Goal: Task Accomplishment & Management: Manage account settings

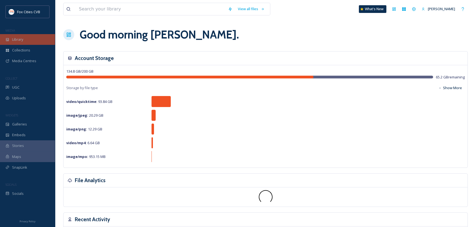
click at [30, 41] on div "Library" at bounding box center [27, 39] width 55 height 11
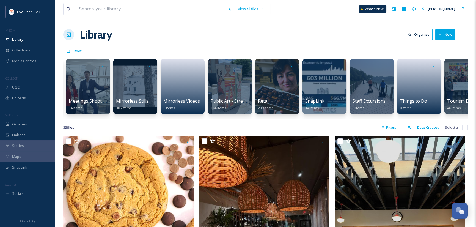
scroll to position [0, 416]
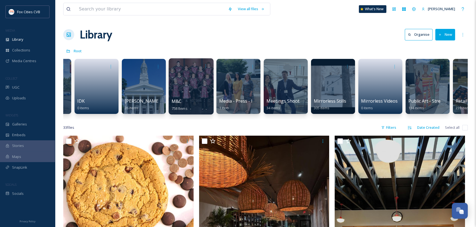
click at [196, 93] on div at bounding box center [191, 86] width 45 height 56
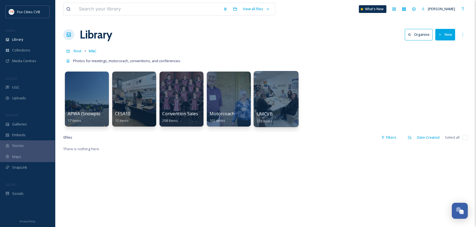
click at [271, 91] on div at bounding box center [276, 99] width 45 height 56
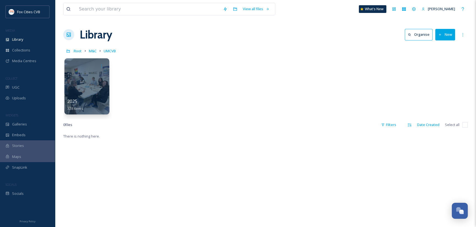
click at [97, 80] on div at bounding box center [86, 86] width 45 height 56
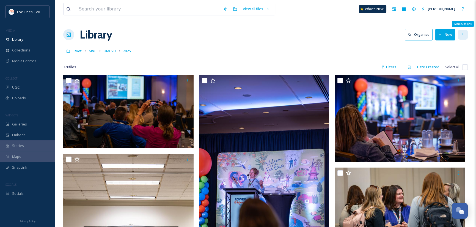
click at [464, 32] on icon at bounding box center [463, 34] width 4 height 4
click at [340, 49] on div "Root M&C UMCVB 2025" at bounding box center [265, 51] width 405 height 10
click at [456, 66] on span "Select all" at bounding box center [452, 66] width 15 height 5
click at [462, 66] on div "328 file s Filters Date Created Select all" at bounding box center [265, 67] width 405 height 11
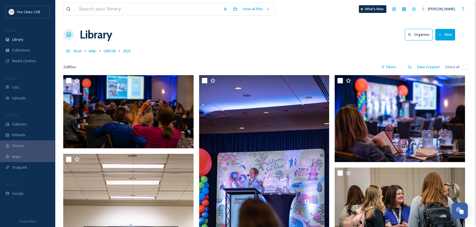
click at [465, 68] on input "checkbox" at bounding box center [466, 67] width 6 height 6
click at [450, 68] on span "Select all" at bounding box center [452, 66] width 15 height 5
click at [337, 58] on div at bounding box center [265, 59] width 405 height 6
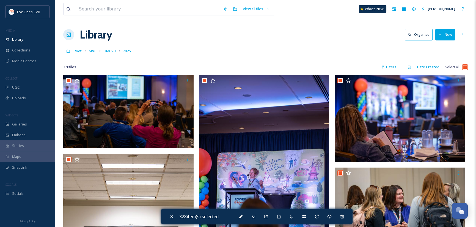
checkbox input "true"
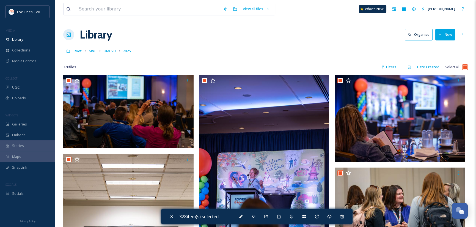
checkbox input "true"
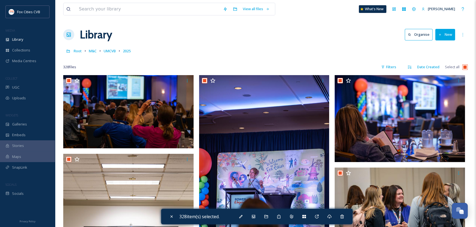
checkbox input "true"
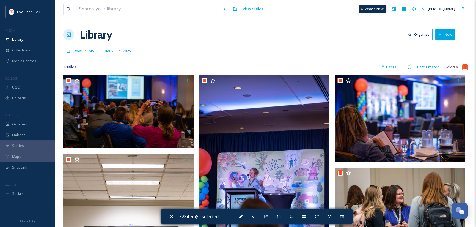
checkbox input "true"
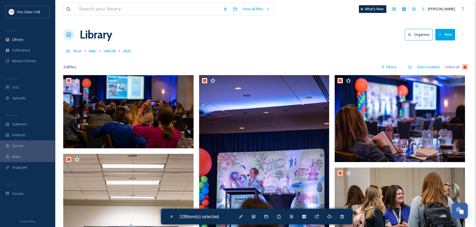
checkbox input "true"
click at [169, 84] on div at bounding box center [129, 81] width 126 height 10
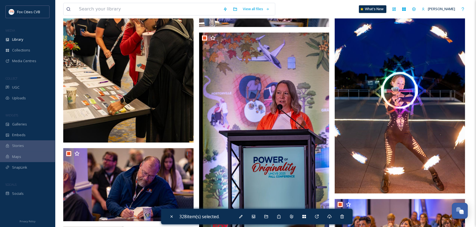
scroll to position [0, 0]
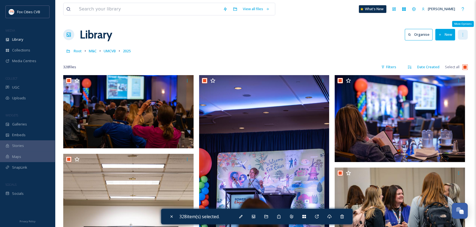
click at [464, 36] on icon at bounding box center [463, 34] width 4 height 4
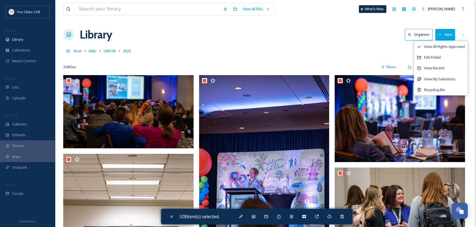
click at [337, 52] on div "Root M&C UMCVB 2025" at bounding box center [265, 51] width 405 height 10
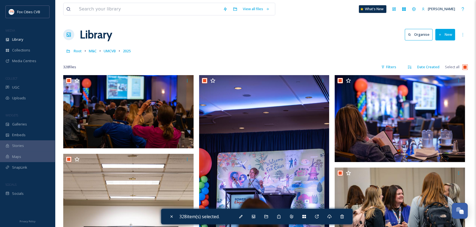
click at [446, 35] on button "New" at bounding box center [446, 34] width 20 height 11
click at [327, 49] on div "Root M&C UMCVB 2025" at bounding box center [265, 51] width 405 height 10
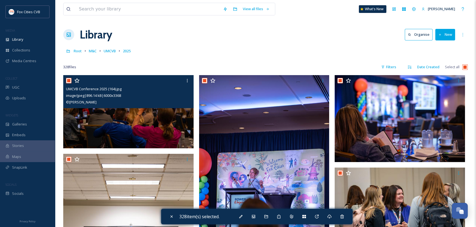
click at [152, 126] on img at bounding box center [128, 111] width 130 height 73
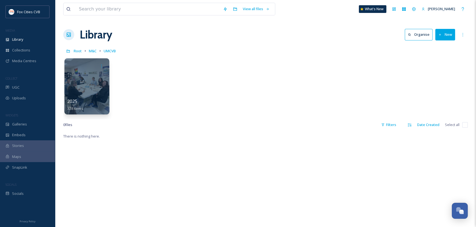
click at [99, 93] on div at bounding box center [86, 86] width 45 height 56
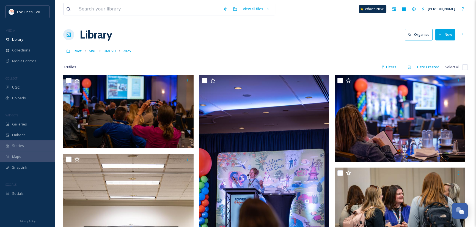
click at [466, 67] on input "checkbox" at bounding box center [466, 67] width 6 height 6
click at [457, 67] on span "Select all" at bounding box center [452, 66] width 15 height 5
checkbox input "true"
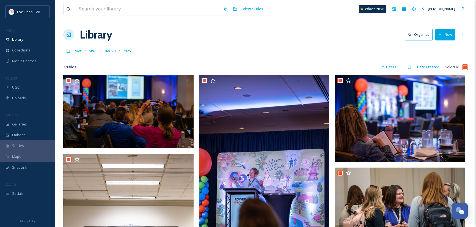
checkbox input "true"
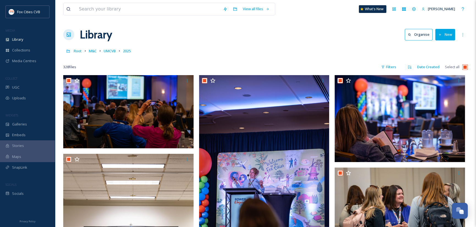
checkbox input "true"
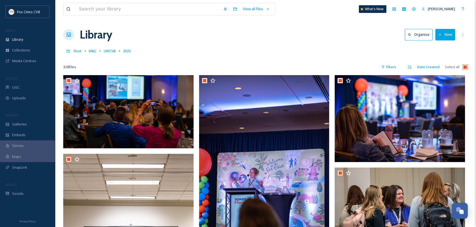
checkbox input "true"
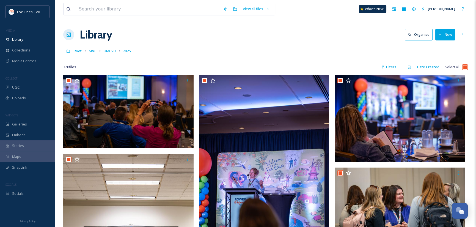
checkbox input "true"
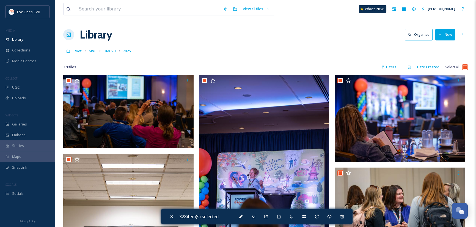
click at [466, 65] on input "checkbox" at bounding box center [466, 67] width 6 height 6
checkbox input "false"
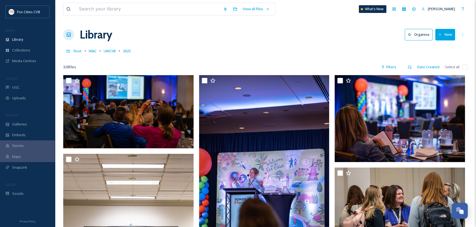
checkbox input "false"
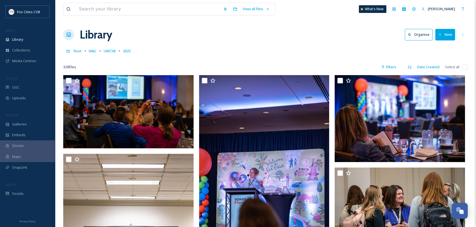
checkbox input "false"
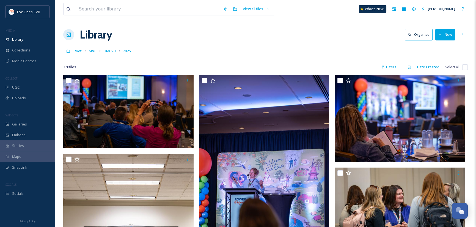
checkbox input "false"
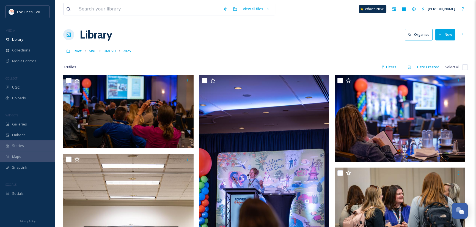
checkbox input "false"
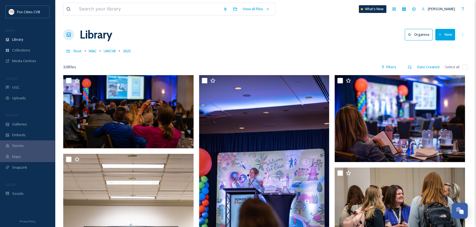
click at [466, 67] on input "checkbox" at bounding box center [466, 67] width 6 height 6
checkbox input "true"
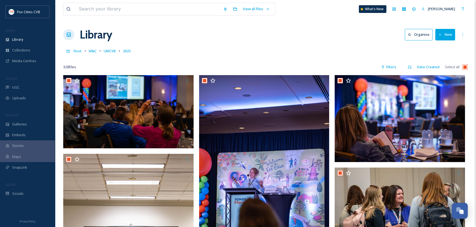
checkbox input "true"
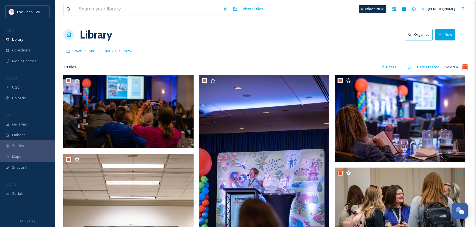
checkbox input "true"
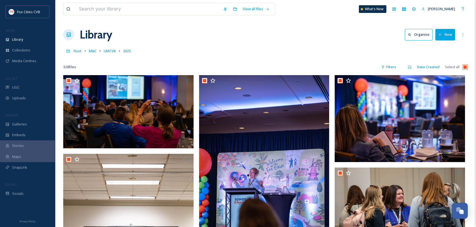
checkbox input "true"
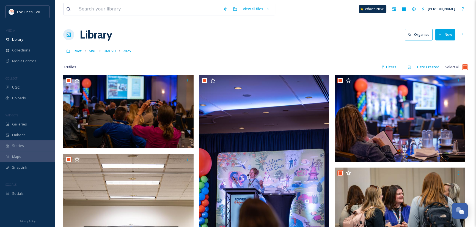
checkbox input "true"
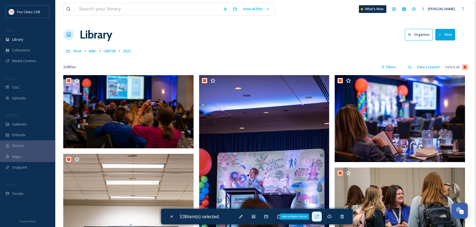
click at [319, 217] on icon at bounding box center [317, 216] width 4 height 4
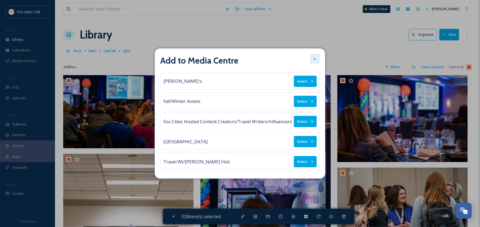
click at [314, 59] on icon at bounding box center [315, 59] width 4 height 4
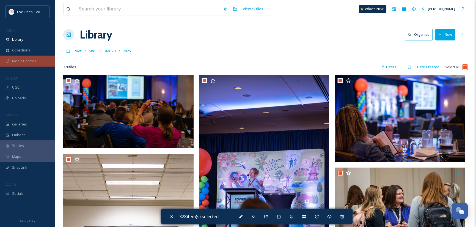
click at [24, 61] on span "Media Centres" at bounding box center [24, 60] width 24 height 5
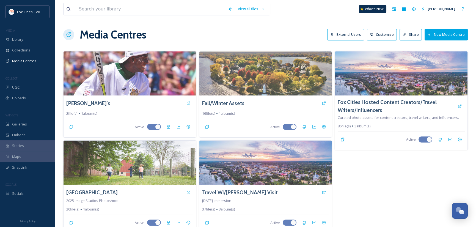
click at [453, 36] on button "New Media Centre" at bounding box center [446, 34] width 43 height 11
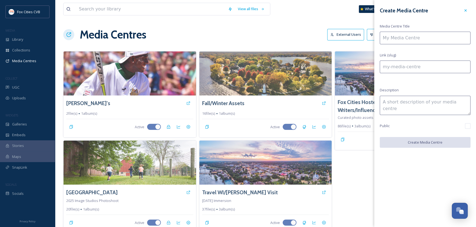
click at [424, 40] on input at bounding box center [425, 38] width 91 height 13
type input "U"
type input "u"
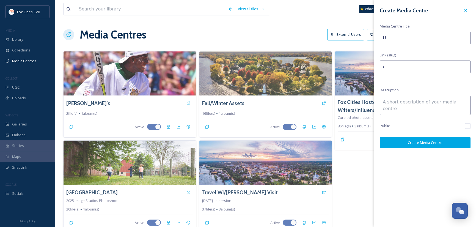
type input "UM"
type input "um"
type input "UMC"
type input "umc"
type input "UMCV"
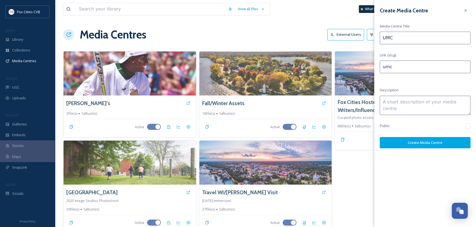
type input "umcv"
type input "UMCVB"
type input "umcvb"
type input "UMCVB"
type input "umcvb-"
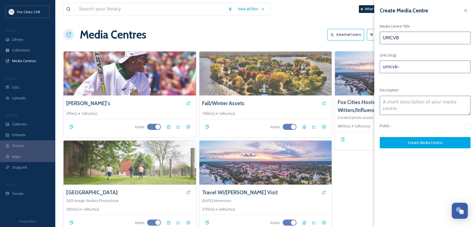
type input "UMCVB 2"
type input "umcvb-2"
type input "UMCVB 20"
type input "umcvb-20"
type input "UMCVB 202"
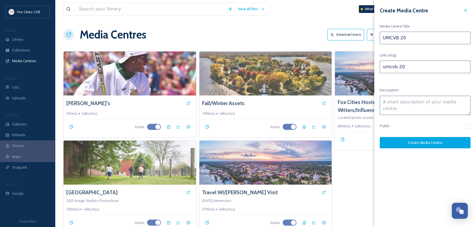
type input "umcvb-202"
type input "UMCVB 2025"
type input "umcvb-2025"
type input "UMCVB 2025"
click at [425, 106] on textarea at bounding box center [425, 105] width 91 height 19
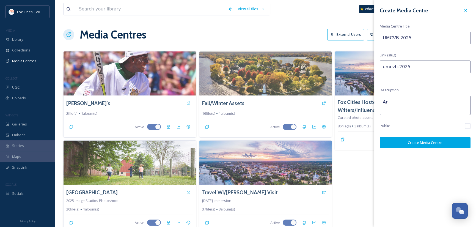
type textarea "A"
type textarea "September"
click at [287, 38] on div "Media Centres External Users Customise Share New Media Centre" at bounding box center [265, 34] width 405 height 17
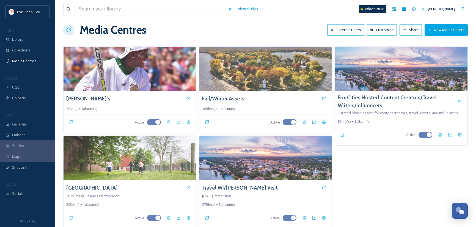
scroll to position [6, 0]
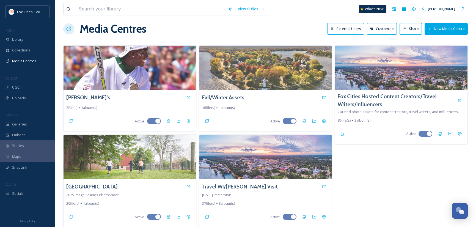
click at [454, 27] on button "New Media Centre" at bounding box center [446, 28] width 43 height 11
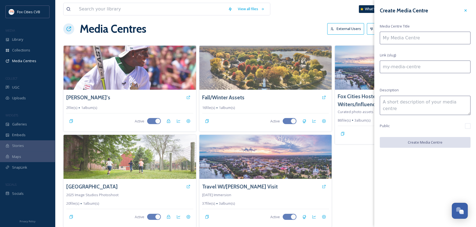
click at [431, 41] on input at bounding box center [425, 38] width 91 height 13
click at [398, 100] on textarea at bounding box center [425, 105] width 91 height 19
type textarea "Fox Cities/[GEOGRAPHIC_DATA], [GEOGRAPHIC_DATA] [DATE]-[DATE]"
click at [423, 37] on input at bounding box center [425, 38] width 91 height 13
type input "U"
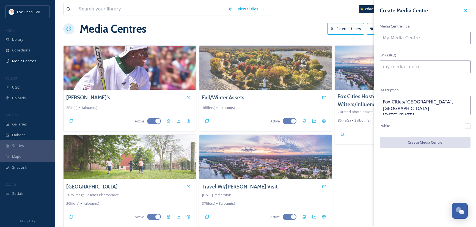
type input "u"
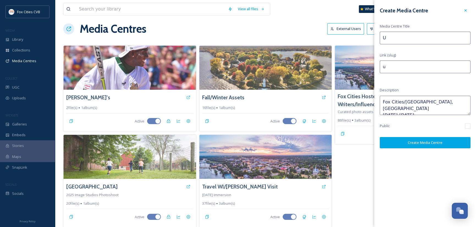
type input "UM"
type input "um"
type input "UMC"
type input "umc"
type input "UMCV"
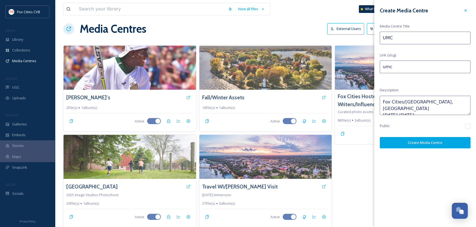
type input "umcv"
type input "UMCVB"
type input "umcvb"
type input "UMCVB"
type input "umcvb-"
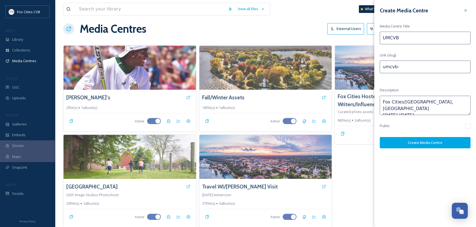
type input "UMCVB 2"
type input "umcvb-2"
type input "UMCVB 20"
type input "umcvb-20"
type input "UMCVB 202"
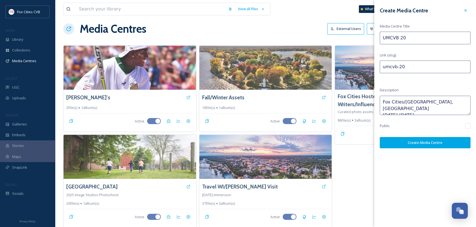
type input "umcvb-202"
type input "UMCVB 2025"
type input "umcvb-2025"
type input "UMCVB 2025"
click at [441, 143] on button "Create Media Centre" at bounding box center [425, 142] width 91 height 11
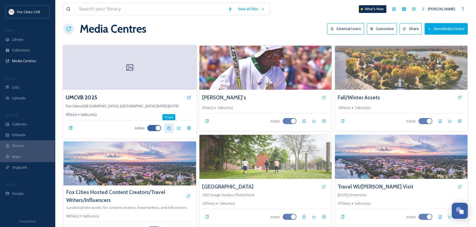
click at [168, 128] on icon at bounding box center [169, 128] width 4 height 4
click at [160, 69] on div at bounding box center [130, 67] width 134 height 45
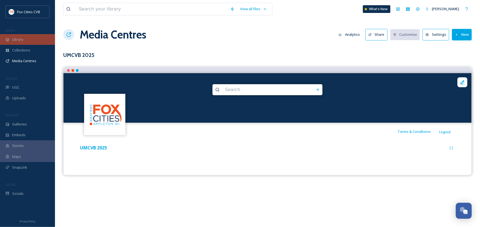
click at [25, 43] on div "Library" at bounding box center [27, 39] width 55 height 11
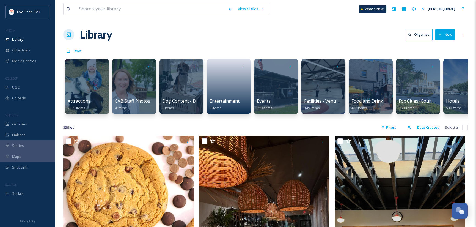
scroll to position [0, 369]
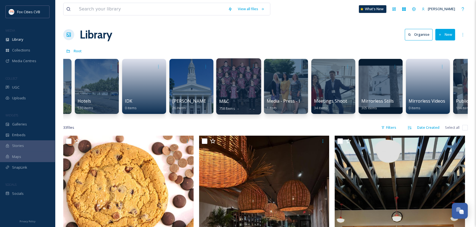
click at [241, 87] on div at bounding box center [238, 86] width 45 height 56
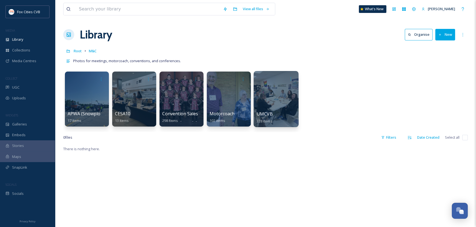
click at [267, 89] on div at bounding box center [276, 99] width 45 height 56
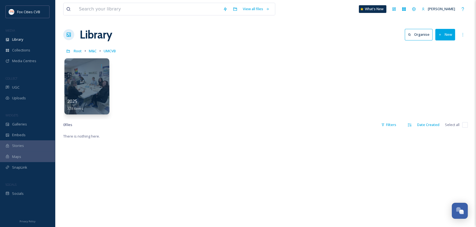
click at [79, 84] on div at bounding box center [86, 86] width 45 height 56
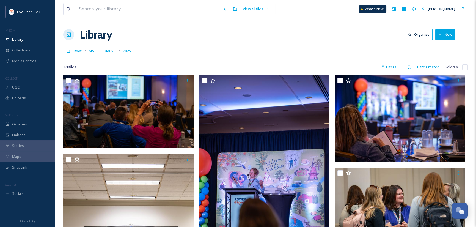
click at [467, 67] on input "checkbox" at bounding box center [466, 67] width 6 height 6
checkbox input "true"
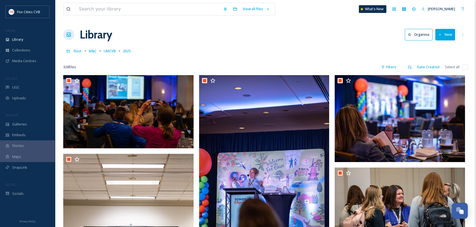
checkbox input "true"
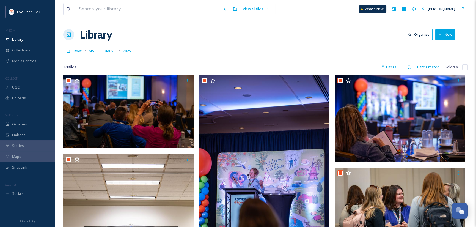
checkbox input "true"
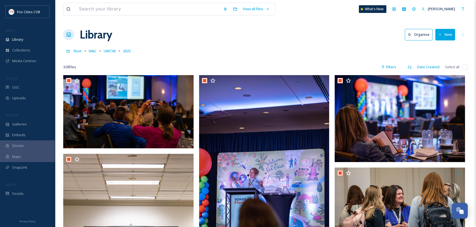
checkbox input "true"
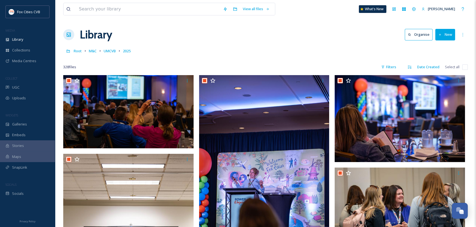
checkbox input "true"
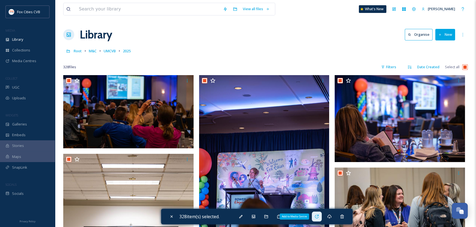
click at [319, 217] on icon at bounding box center [317, 216] width 4 height 4
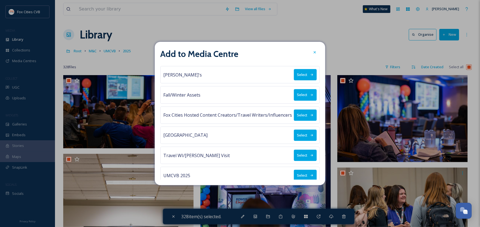
click at [301, 176] on button "Select" at bounding box center [305, 175] width 23 height 11
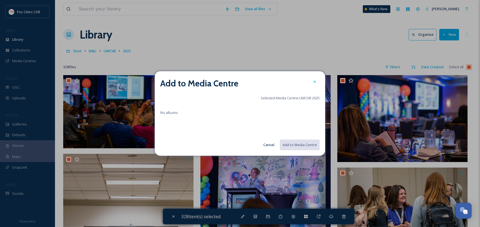
click at [180, 112] on div "No albums" at bounding box center [240, 120] width 160 height 22
click at [314, 80] on icon at bounding box center [315, 82] width 4 height 4
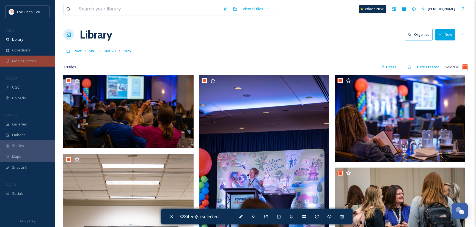
click at [18, 58] on div "Media Centres" at bounding box center [27, 61] width 55 height 11
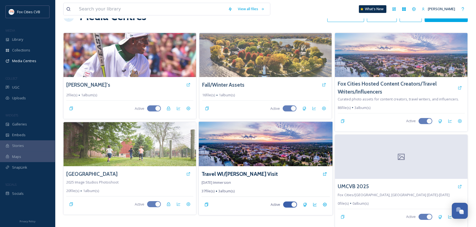
scroll to position [19, 0]
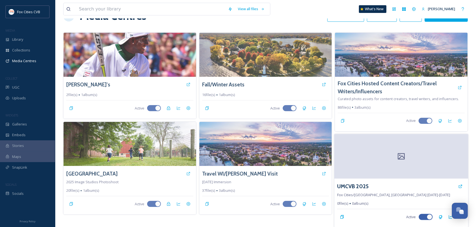
click at [381, 152] on div at bounding box center [402, 156] width 134 height 45
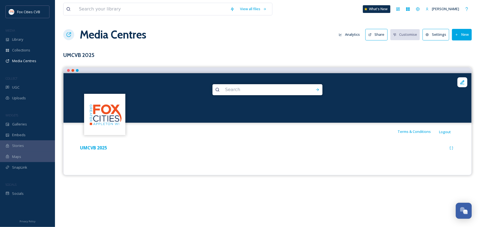
click at [463, 36] on button "New" at bounding box center [462, 34] width 20 height 11
click at [461, 60] on span "Add Album" at bounding box center [460, 58] width 18 height 5
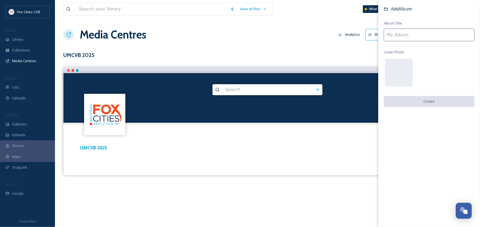
click at [417, 38] on input at bounding box center [429, 35] width 91 height 13
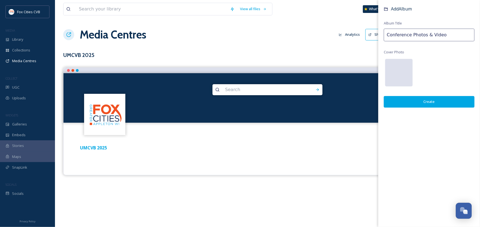
type input "Conference Photos & Video"
click at [412, 72] on div at bounding box center [400, 73] width 28 height 28
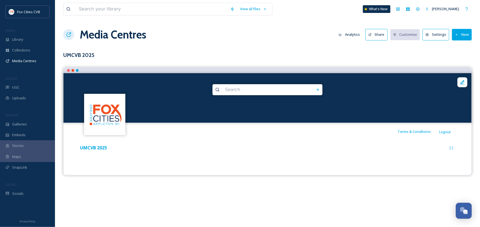
click at [338, 144] on div "UMCVB 2025" at bounding box center [268, 148] width 378 height 10
click at [27, 42] on div "Library" at bounding box center [27, 39] width 55 height 11
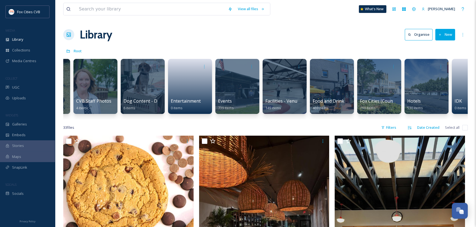
scroll to position [0, 441]
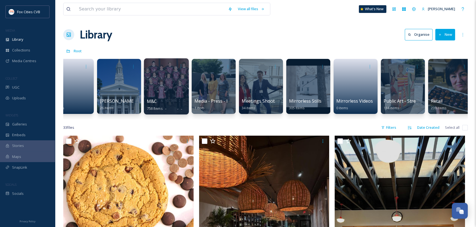
click at [169, 92] on div at bounding box center [166, 86] width 45 height 56
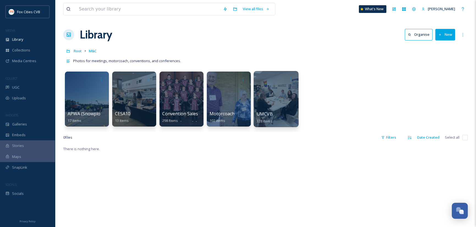
click at [278, 92] on div at bounding box center [276, 99] width 45 height 56
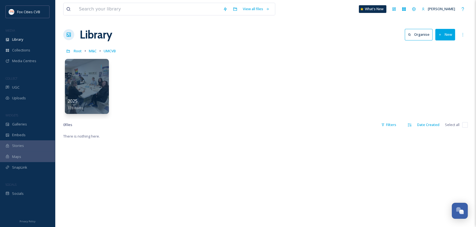
click at [465, 124] on input "checkbox" at bounding box center [466, 125] width 6 height 6
checkbox input "false"
click at [82, 85] on div at bounding box center [86, 86] width 45 height 56
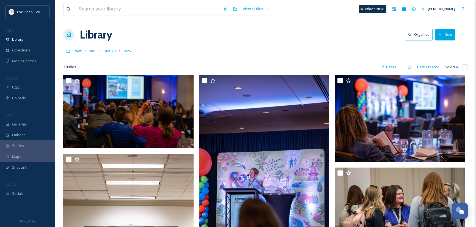
click at [464, 67] on input "checkbox" at bounding box center [466, 67] width 6 height 6
checkbox input "true"
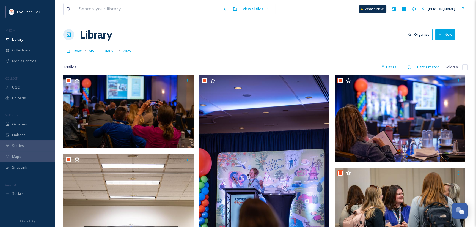
checkbox input "true"
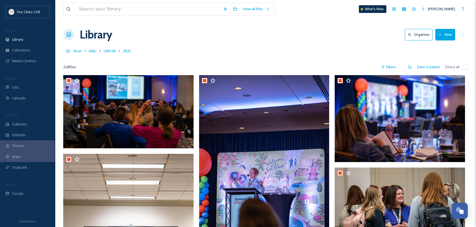
checkbox input "true"
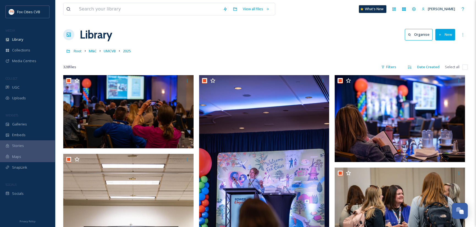
checkbox input "true"
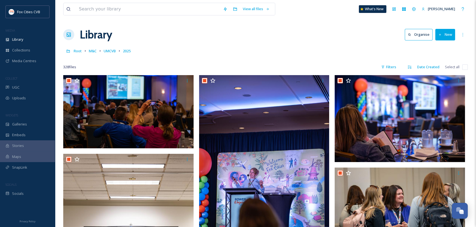
checkbox input "true"
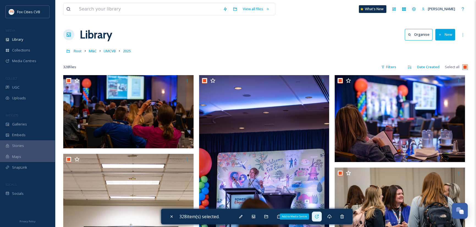
click at [319, 215] on icon at bounding box center [317, 217] width 4 height 4
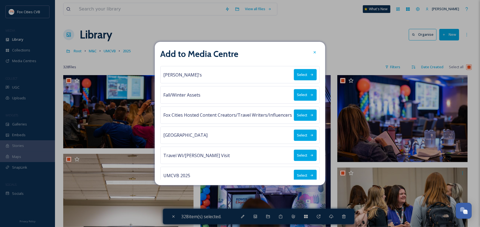
click at [305, 176] on button "Select" at bounding box center [305, 175] width 23 height 11
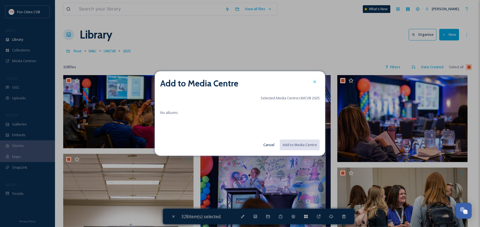
click at [170, 110] on span "No albums" at bounding box center [169, 112] width 18 height 5
click at [314, 80] on icon at bounding box center [315, 82] width 4 height 4
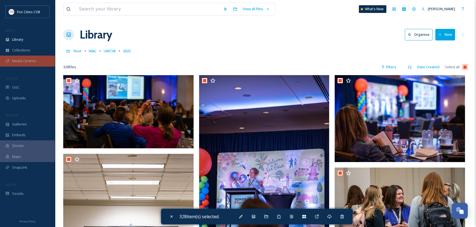
click at [24, 64] on div "Media Centres" at bounding box center [27, 61] width 55 height 11
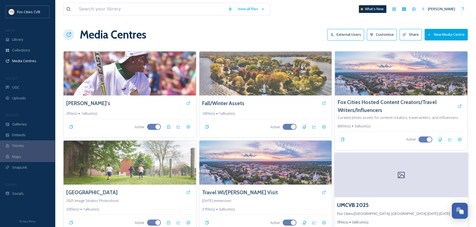
click at [397, 189] on div at bounding box center [402, 175] width 134 height 45
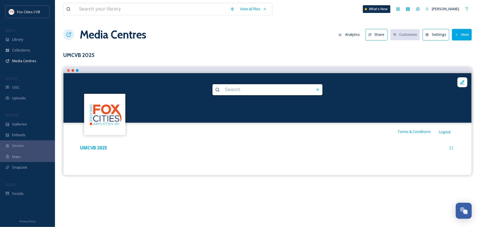
click at [462, 37] on button "New" at bounding box center [462, 34] width 20 height 11
click at [464, 60] on span "Add Album" at bounding box center [460, 58] width 18 height 5
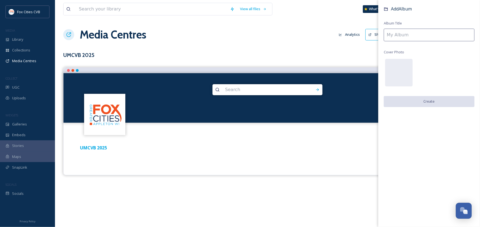
click at [419, 38] on input at bounding box center [429, 35] width 91 height 13
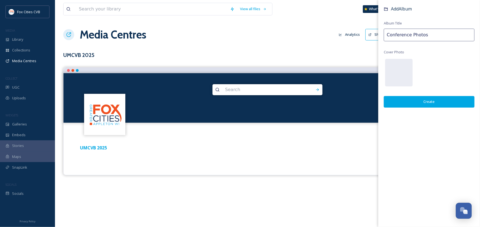
type input "Conference Photos"
click at [443, 98] on button "Create" at bounding box center [429, 101] width 91 height 11
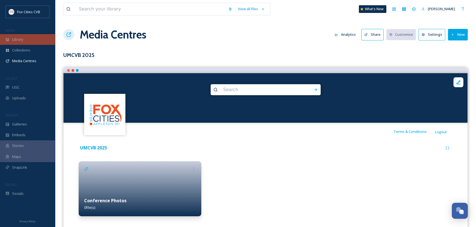
click at [24, 40] on div "Library" at bounding box center [27, 39] width 55 height 11
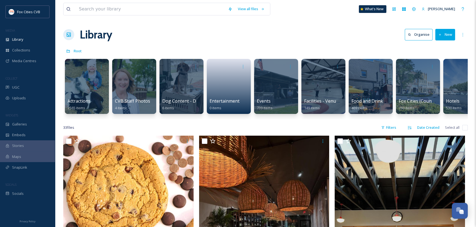
scroll to position [0, 278]
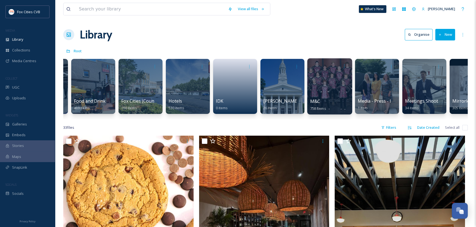
click at [327, 85] on div at bounding box center [329, 86] width 45 height 56
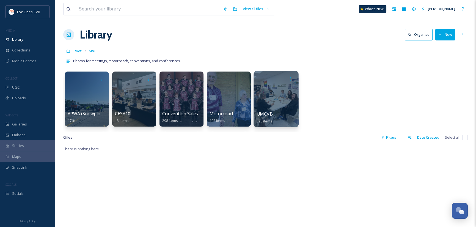
click at [261, 103] on div at bounding box center [276, 99] width 45 height 56
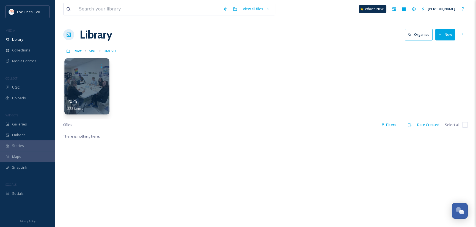
click at [79, 75] on div at bounding box center [86, 86] width 45 height 56
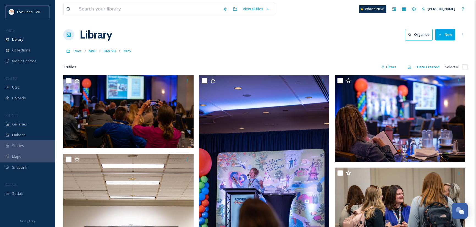
click at [465, 65] on input "checkbox" at bounding box center [466, 67] width 6 height 6
checkbox input "true"
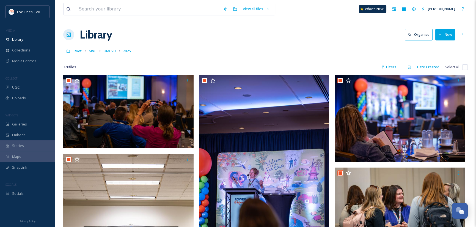
checkbox input "true"
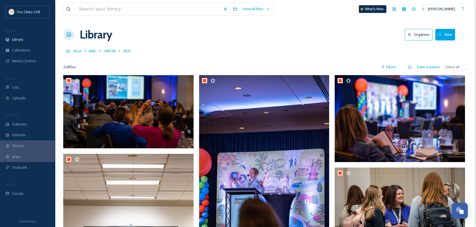
checkbox input "true"
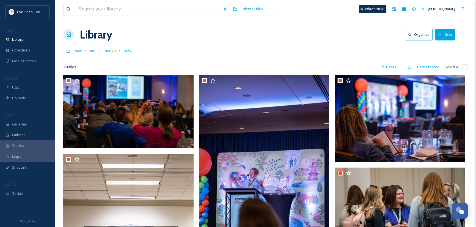
checkbox input "true"
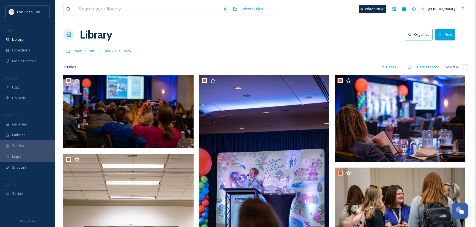
checkbox input "true"
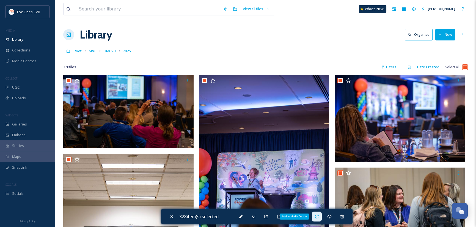
click at [319, 218] on icon at bounding box center [317, 217] width 4 height 4
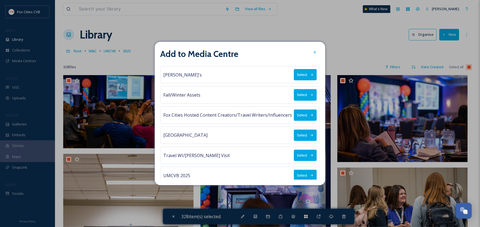
click at [301, 174] on button "Select" at bounding box center [305, 175] width 23 height 11
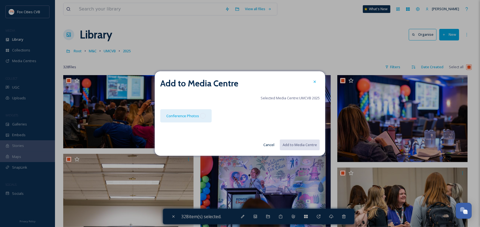
click at [205, 116] on div at bounding box center [203, 116] width 6 height 6
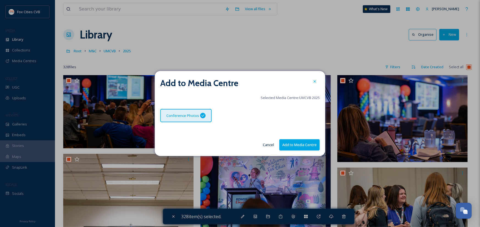
click at [297, 144] on button "Add to Media Centre" at bounding box center [300, 144] width 40 height 11
checkbox input "false"
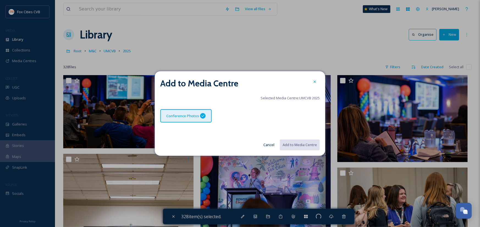
checkbox input "false"
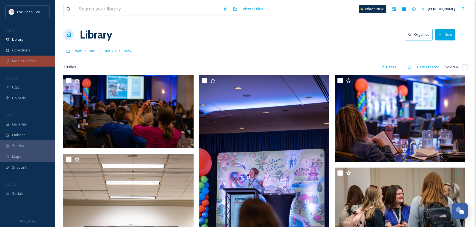
click at [35, 62] on span "Media Centres" at bounding box center [24, 60] width 24 height 5
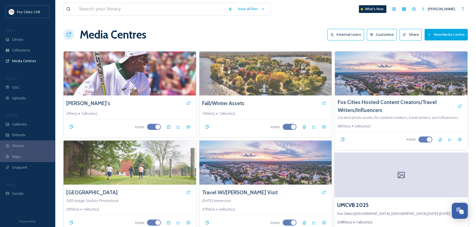
click at [421, 175] on div at bounding box center [402, 175] width 134 height 45
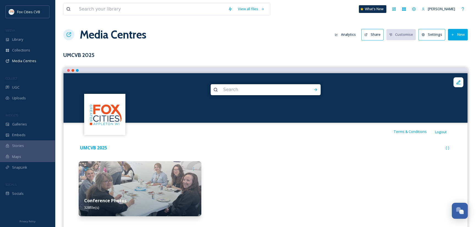
scroll to position [11, 0]
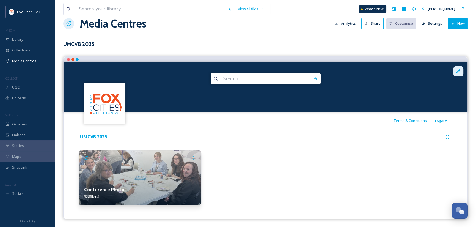
click at [460, 70] on icon at bounding box center [459, 72] width 6 height 6
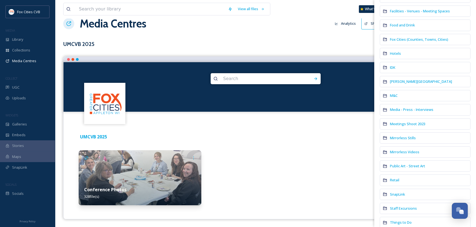
scroll to position [138, 0]
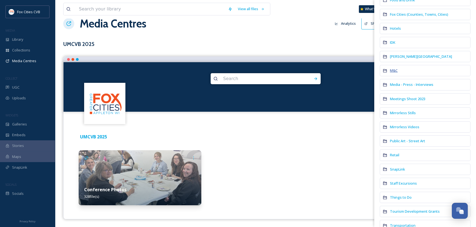
click at [396, 72] on span "M&C" at bounding box center [394, 70] width 8 height 5
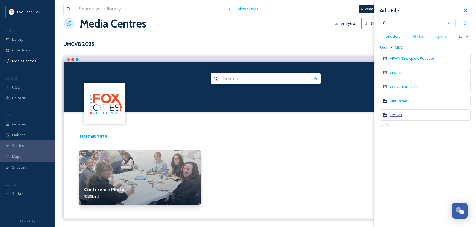
click at [401, 114] on span "UMCVB" at bounding box center [396, 114] width 12 height 5
click at [394, 57] on span "2025" at bounding box center [394, 58] width 8 height 5
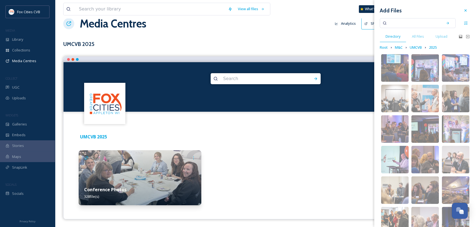
scroll to position [55, 0]
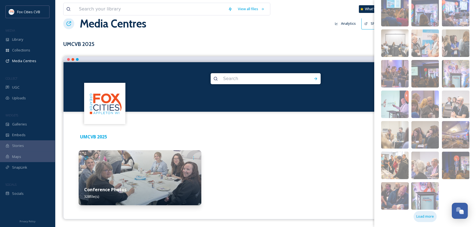
click at [424, 217] on span "Load more" at bounding box center [426, 216] width 18 height 5
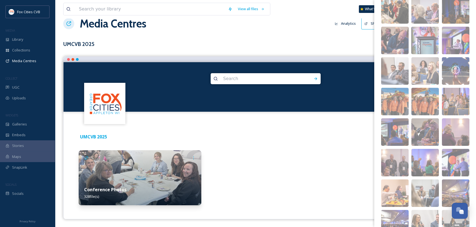
scroll to position [269, 0]
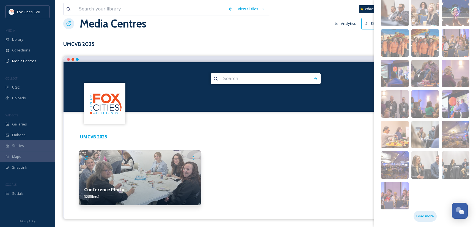
click at [427, 215] on span "Load more" at bounding box center [426, 216] width 18 height 5
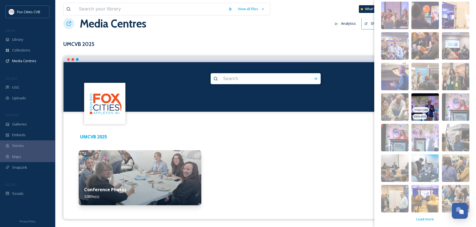
scroll to position [452, 0]
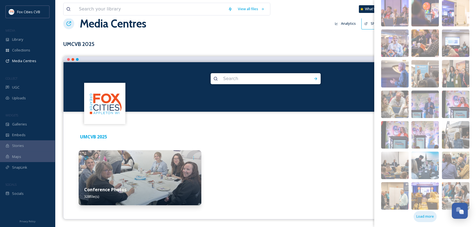
click at [427, 214] on span "Load more" at bounding box center [426, 216] width 18 height 5
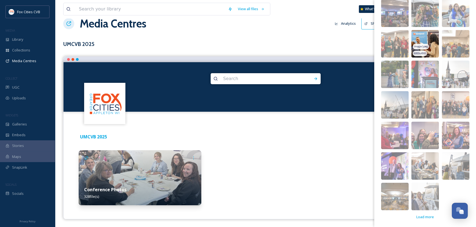
scroll to position [666, 0]
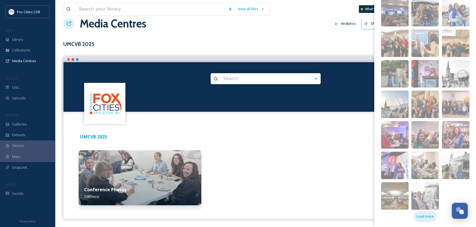
click at [425, 215] on span "Load more" at bounding box center [426, 216] width 18 height 5
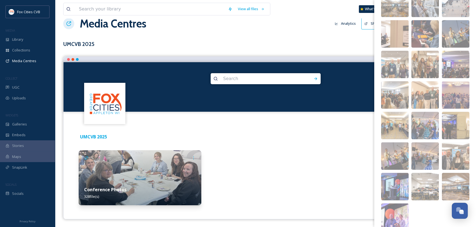
scroll to position [880, 0]
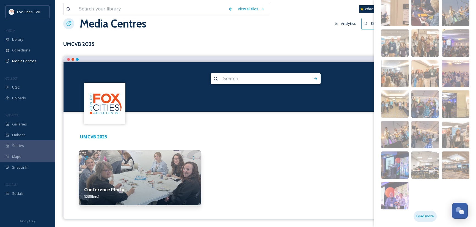
click at [421, 217] on span "Load more" at bounding box center [426, 216] width 18 height 5
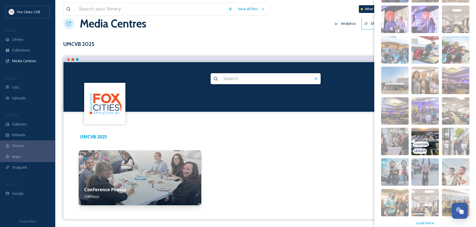
scroll to position [1063, 0]
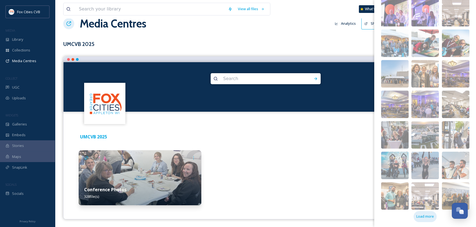
click at [419, 217] on span "Load more" at bounding box center [426, 216] width 18 height 5
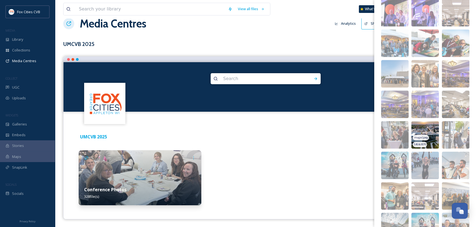
click at [428, 136] on img at bounding box center [426, 135] width 28 height 28
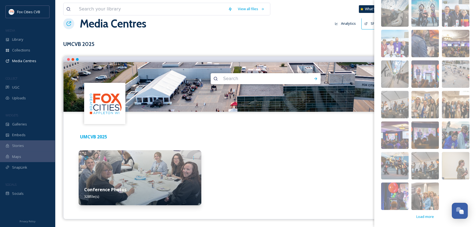
scroll to position [1277, 0]
click at [399, 130] on img at bounding box center [395, 135] width 28 height 28
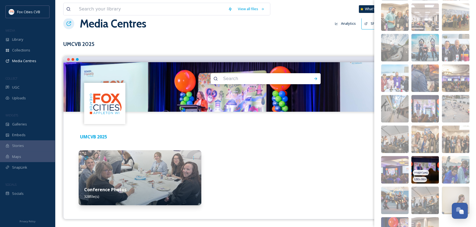
scroll to position [1222, 0]
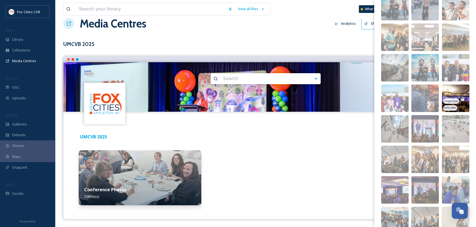
click at [456, 101] on div "image/jpeg" at bounding box center [452, 101] width 16 height 6
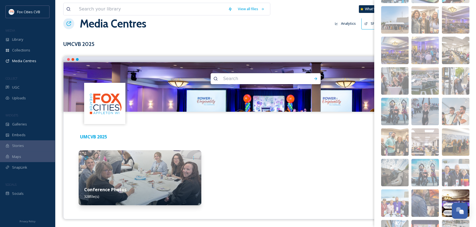
scroll to position [1057, 0]
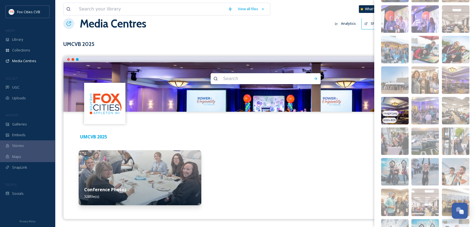
click at [395, 113] on span "image/jpeg" at bounding box center [391, 113] width 14 height 4
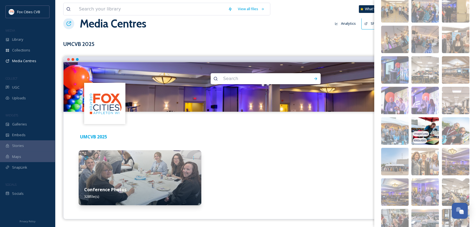
scroll to position [974, 0]
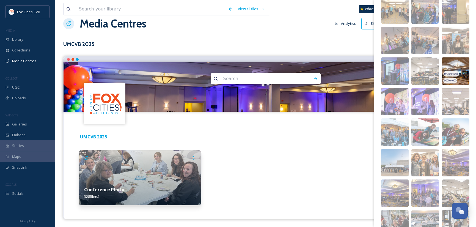
click at [450, 76] on div "image/jpeg 6000 x 4000" at bounding box center [456, 71] width 28 height 28
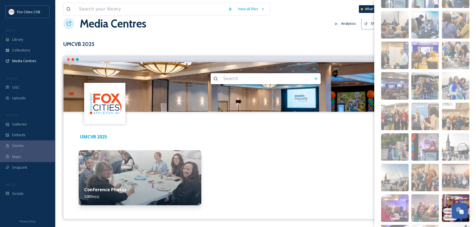
scroll to position [589, 0]
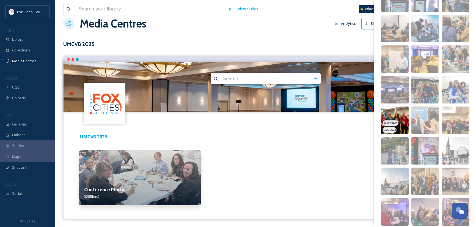
click at [395, 122] on span "image/jpeg" at bounding box center [391, 123] width 14 height 4
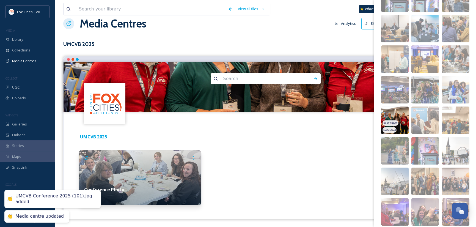
scroll to position [562, 0]
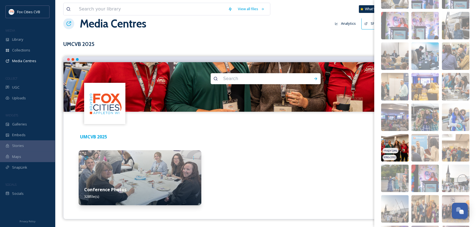
click at [395, 122] on div "image/jpeg" at bounding box center [391, 120] width 16 height 6
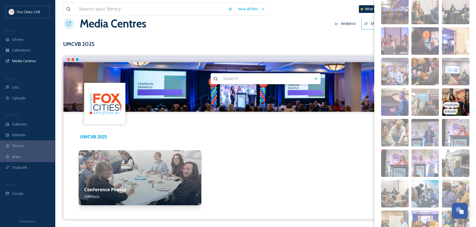
scroll to position [397, 0]
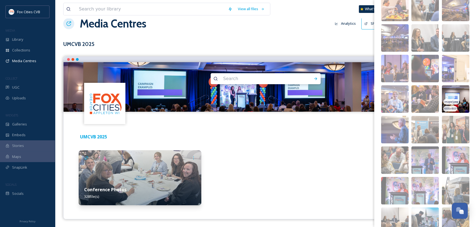
click at [452, 95] on img at bounding box center [456, 99] width 28 height 28
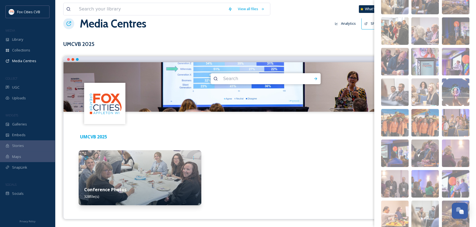
scroll to position [176, 0]
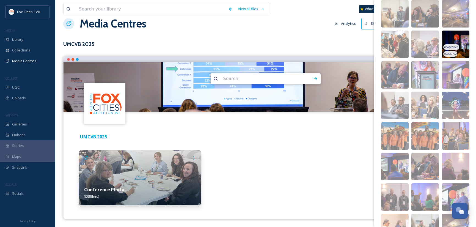
click at [454, 42] on img at bounding box center [456, 45] width 28 height 28
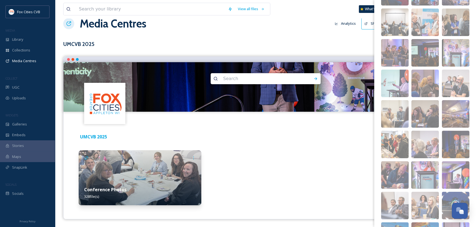
scroll to position [66, 0]
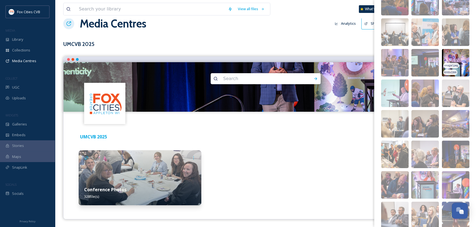
click at [459, 70] on img at bounding box center [456, 63] width 28 height 28
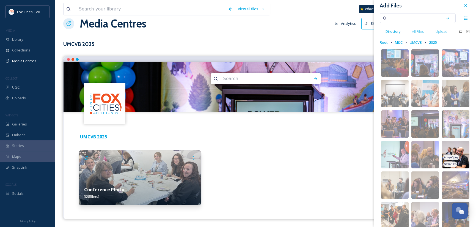
scroll to position [0, 0]
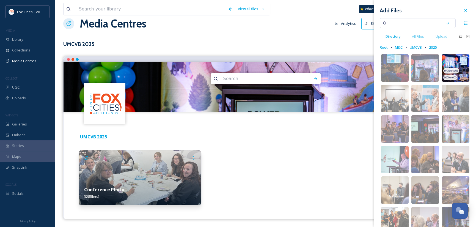
click at [457, 64] on img at bounding box center [456, 68] width 28 height 28
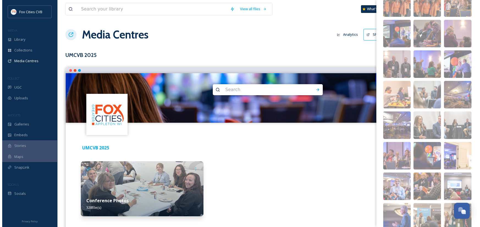
scroll to position [385, 0]
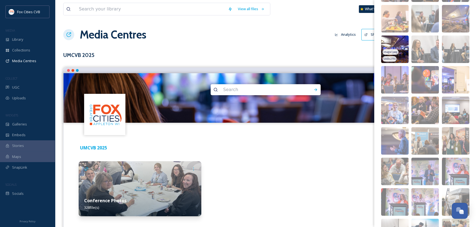
click at [398, 55] on img at bounding box center [395, 49] width 28 height 28
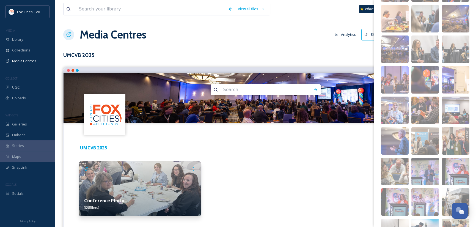
click at [325, 168] on div at bounding box center [265, 188] width 123 height 55
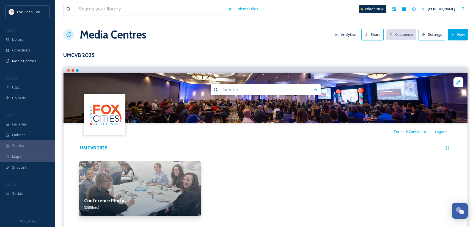
click at [375, 35] on button "Share" at bounding box center [373, 34] width 22 height 11
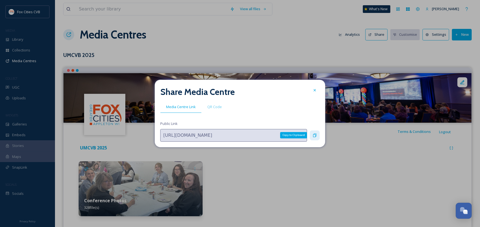
click at [315, 136] on icon at bounding box center [315, 135] width 4 height 4
